Goal: Task Accomplishment & Management: Use online tool/utility

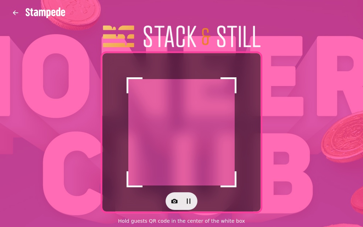
click at [172, 205] on button "button" at bounding box center [174, 201] width 14 height 14
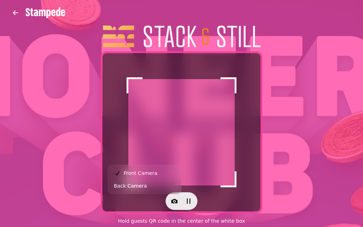
click at [171, 199] on icon "button" at bounding box center [174, 200] width 7 height 7
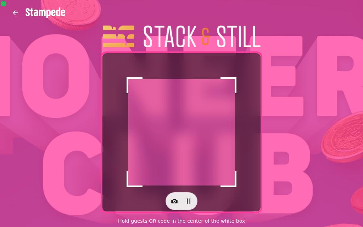
click at [169, 201] on button "button" at bounding box center [174, 201] width 14 height 14
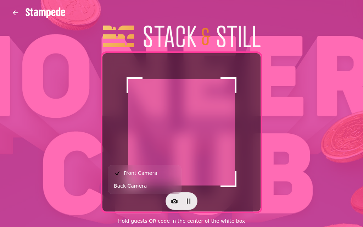
click at [157, 182] on button "Back Camera" at bounding box center [144, 185] width 70 height 13
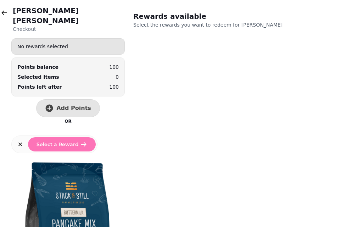
click at [61, 103] on button "Add Points" at bounding box center [68, 108] width 64 height 18
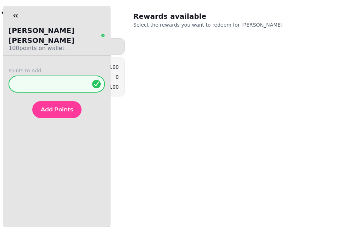
click at [49, 107] on span "Add Points" at bounding box center [57, 110] width 32 height 6
